Goal: Navigation & Orientation: Understand site structure

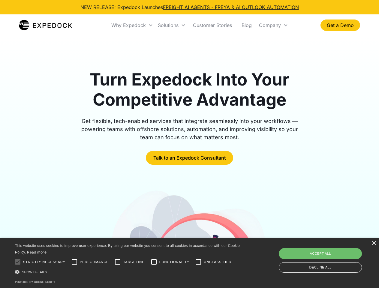
click at [132, 25] on div "Why Expedock" at bounding box center [128, 25] width 34 height 6
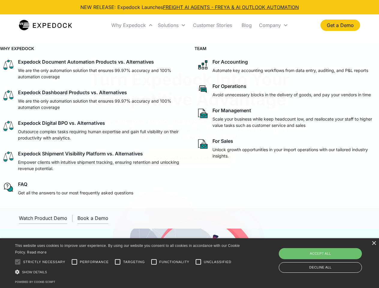
click at [172, 25] on div "Solutions" at bounding box center [168, 25] width 21 height 6
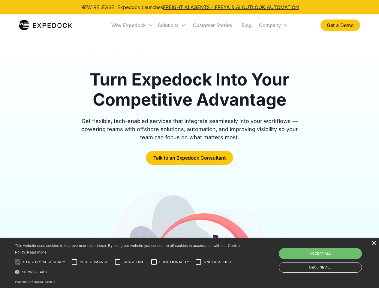
click at [273, 25] on div "Company" at bounding box center [270, 25] width 22 height 6
click at [18, 262] on div at bounding box center [18, 262] width 12 height 12
click at [74, 262] on input "Performance" at bounding box center [74, 262] width 12 height 12
checkbox input "true"
click at [118, 262] on input "Targeting" at bounding box center [118, 262] width 12 height 12
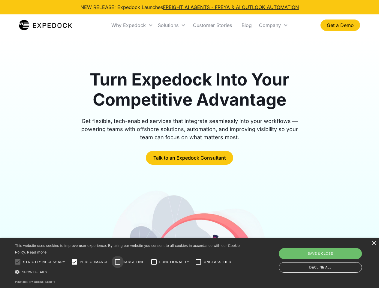
checkbox input "true"
click at [154, 262] on input "Functionality" at bounding box center [154, 262] width 12 height 12
checkbox input "true"
click at [198, 262] on input "Unclassified" at bounding box center [198, 262] width 12 height 12
checkbox input "true"
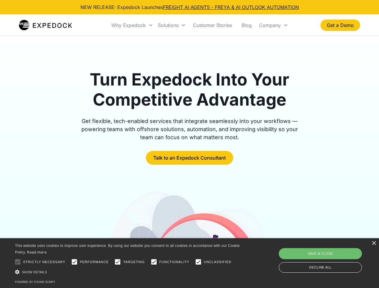
click at [128, 272] on div "Show details Hide details" at bounding box center [128, 272] width 227 height 6
